Goal: Task Accomplishment & Management: Manage account settings

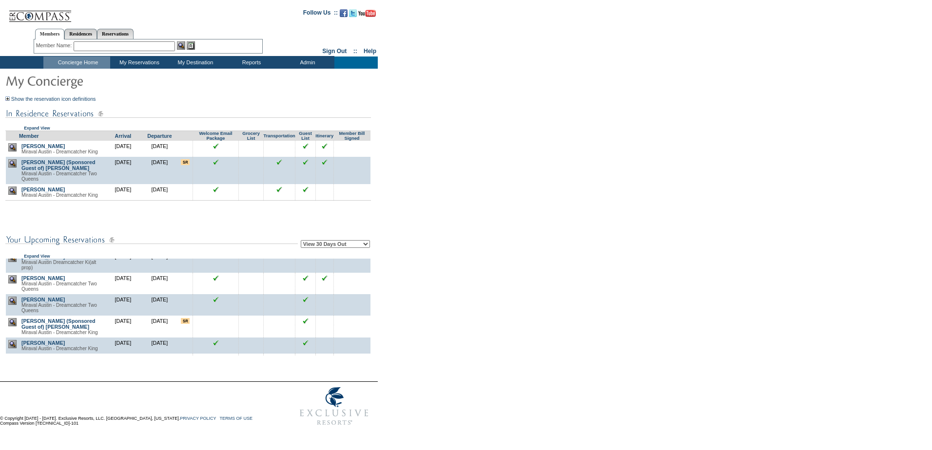
scroll to position [97, 0]
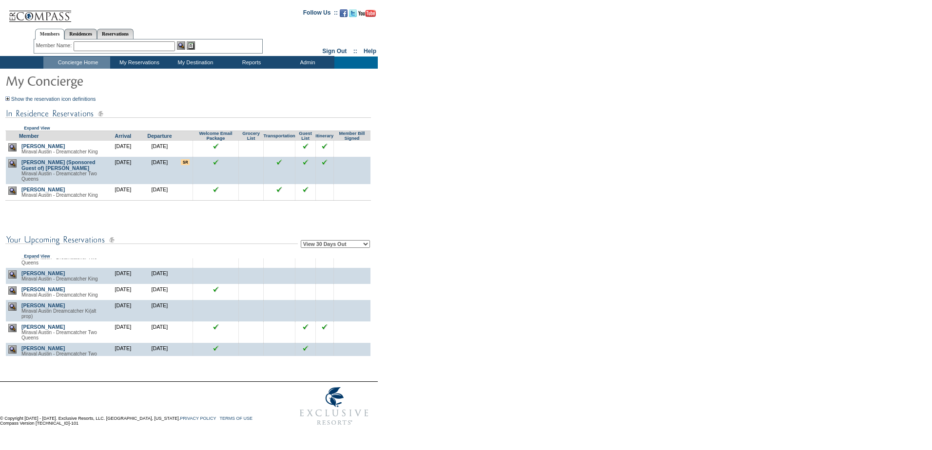
click at [15, 257] on img at bounding box center [12, 253] width 8 height 8
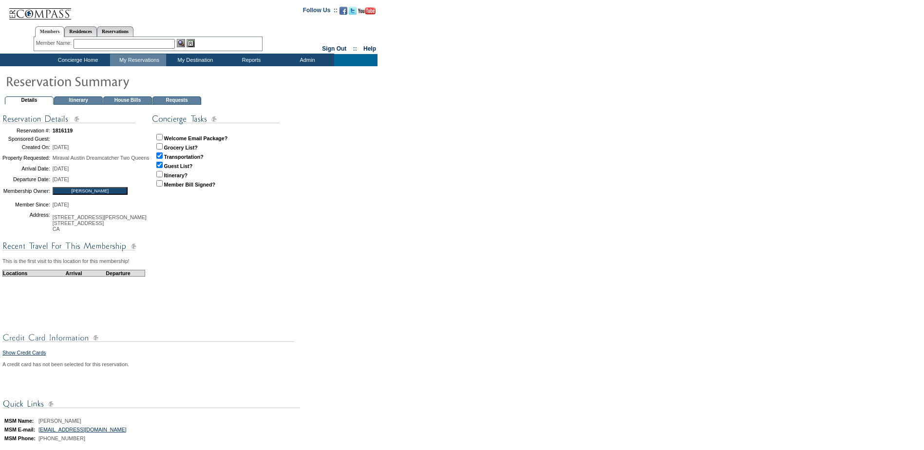
click at [163, 137] on input "checkbox" at bounding box center [159, 137] width 6 height 6
checkbox input "true"
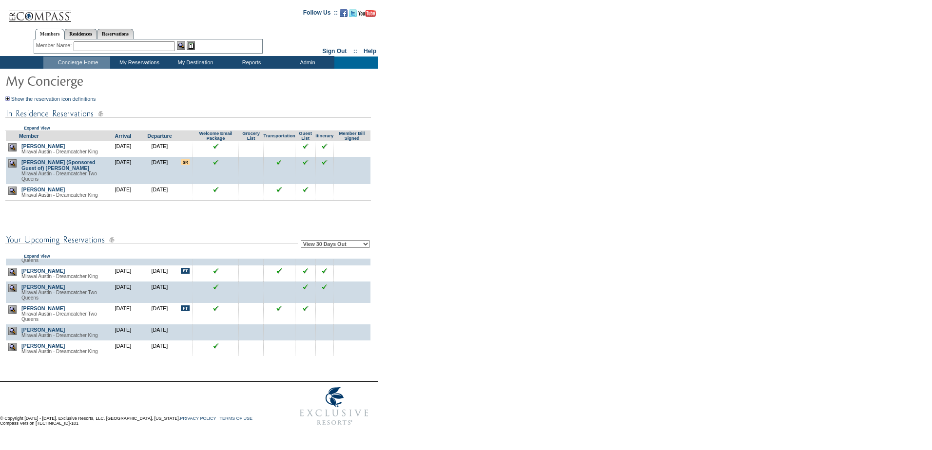
scroll to position [97, 0]
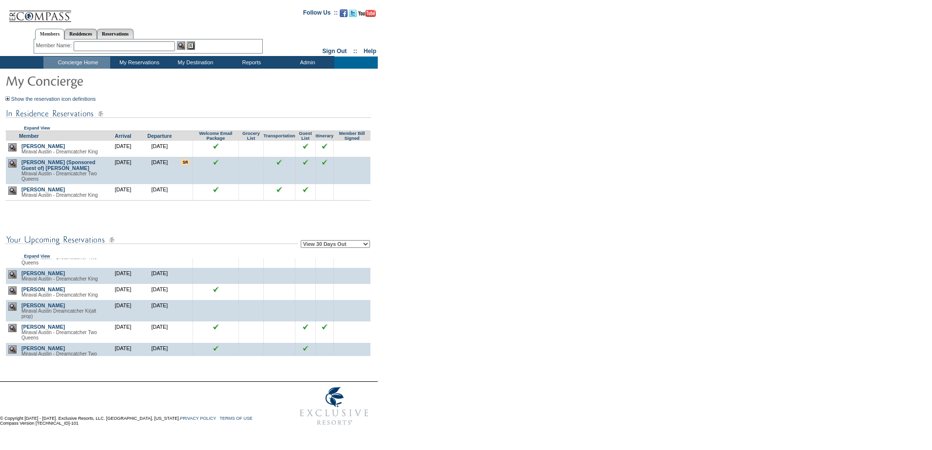
click at [9, 279] on img at bounding box center [12, 274] width 8 height 8
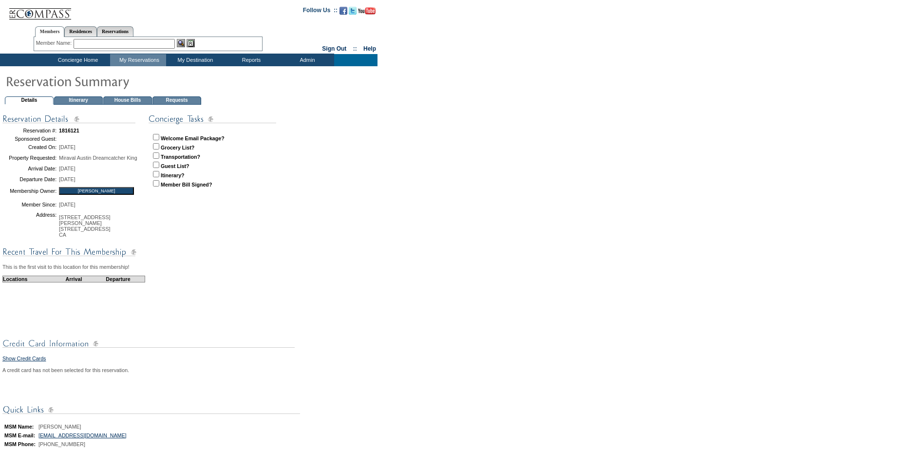
click at [159, 139] on input "checkbox" at bounding box center [156, 137] width 6 height 6
checkbox input "true"
click at [159, 158] on input "checkbox" at bounding box center [156, 156] width 6 height 6
checkbox input "true"
click at [159, 166] on input "checkbox" at bounding box center [156, 165] width 6 height 6
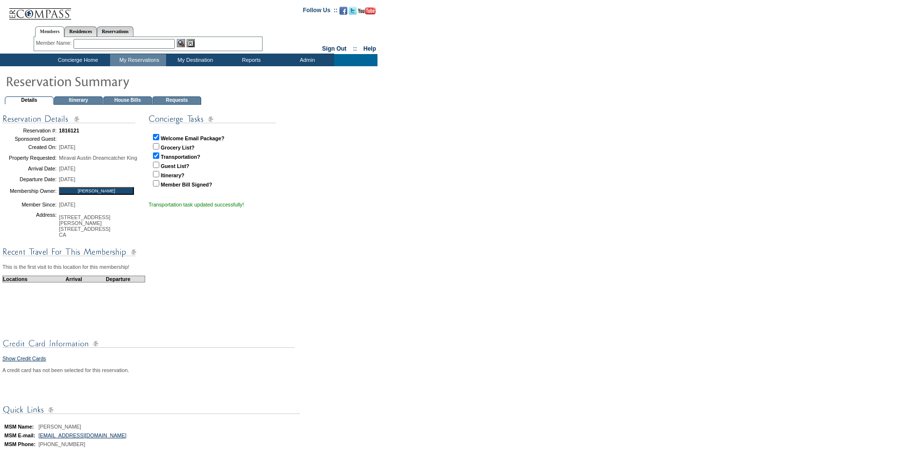
checkbox input "true"
drag, startPoint x: 85, startPoint y: 62, endPoint x: 81, endPoint y: 66, distance: 5.2
click at [81, 66] on form "Follow Us ::" at bounding box center [462, 256] width 924 height 513
drag, startPoint x: 81, startPoint y: 66, endPoint x: 66, endPoint y: 60, distance: 15.7
click at [66, 60] on td "Concierge Home" at bounding box center [76, 60] width 67 height 12
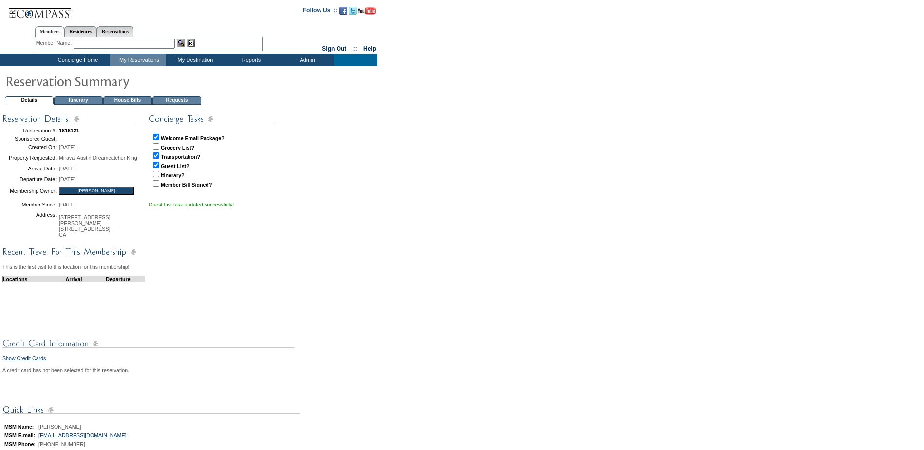
click at [66, 60] on td "Concierge Home" at bounding box center [76, 60] width 67 height 12
